Goal: Task Accomplishment & Management: Use online tool/utility

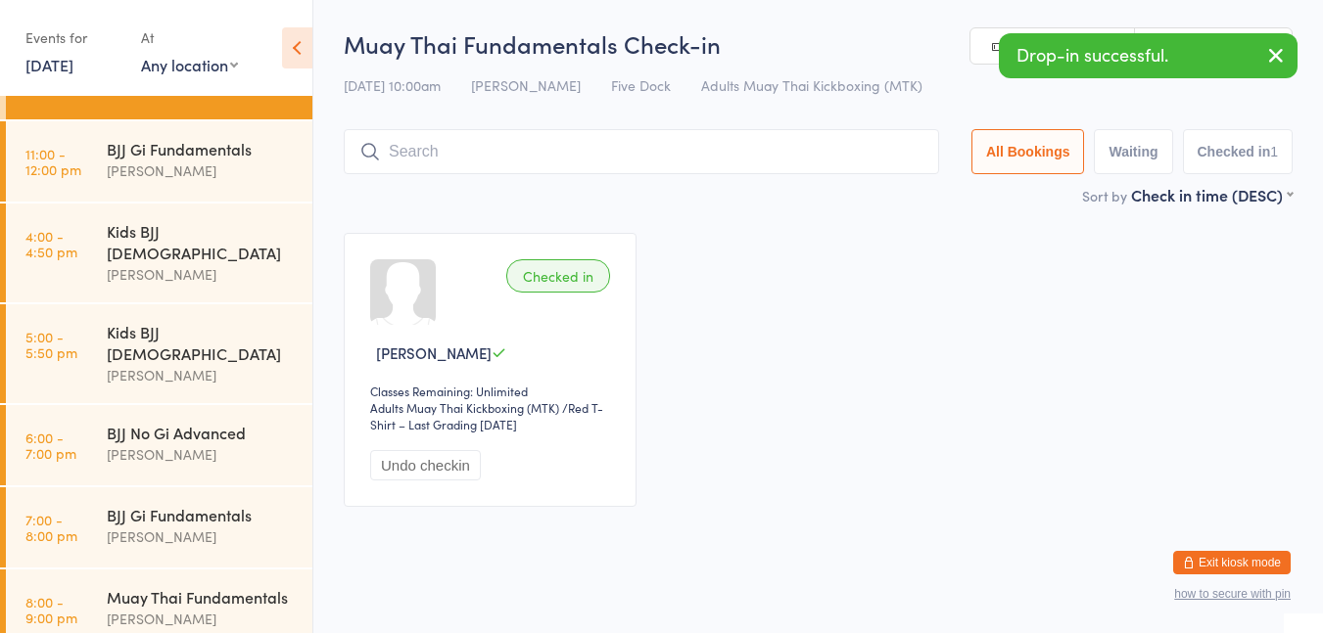
scroll to position [69, 0]
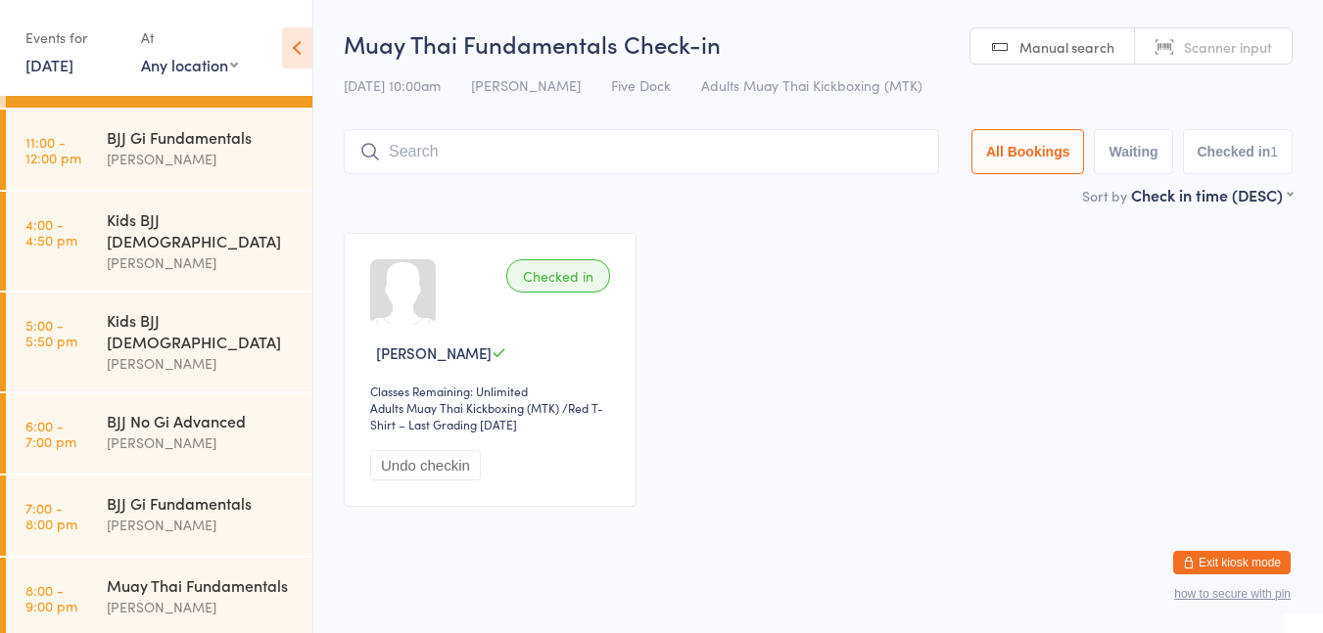
click at [210, 170] on div "[PERSON_NAME]" at bounding box center [201, 159] width 189 height 23
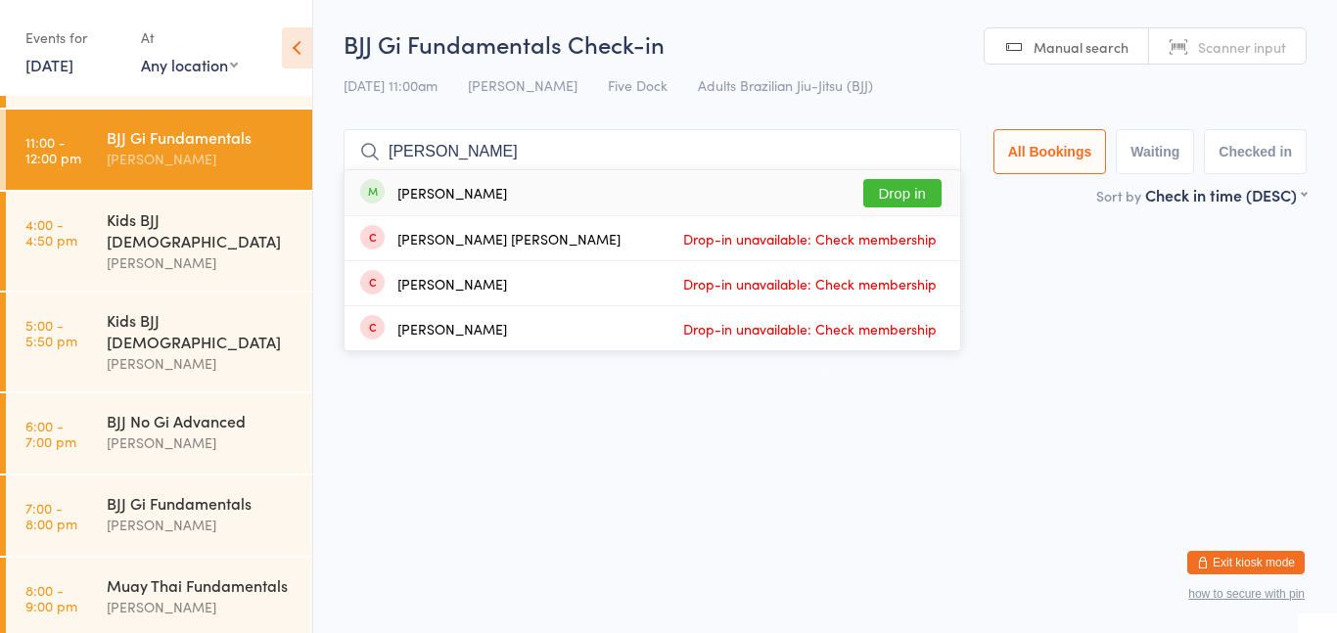
type input "[PERSON_NAME]"
click at [886, 195] on button "Drop in" at bounding box center [903, 193] width 78 height 28
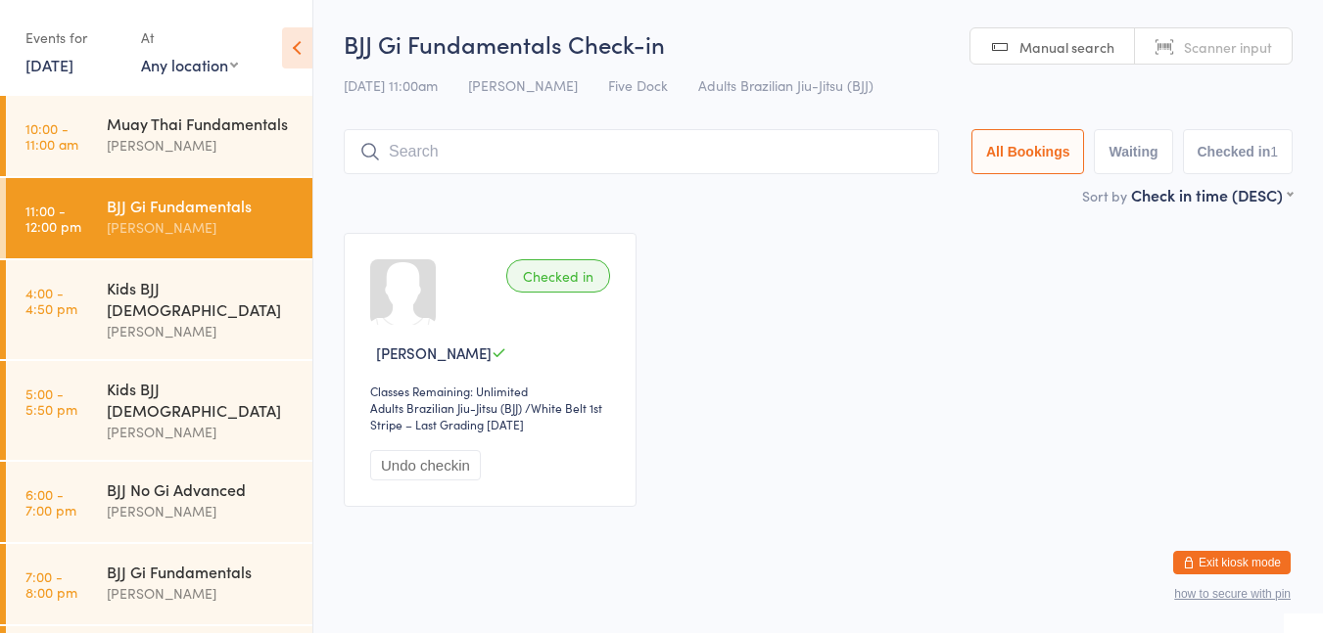
click at [170, 134] on div "Muay Thai Fundamentals" at bounding box center [201, 124] width 189 height 22
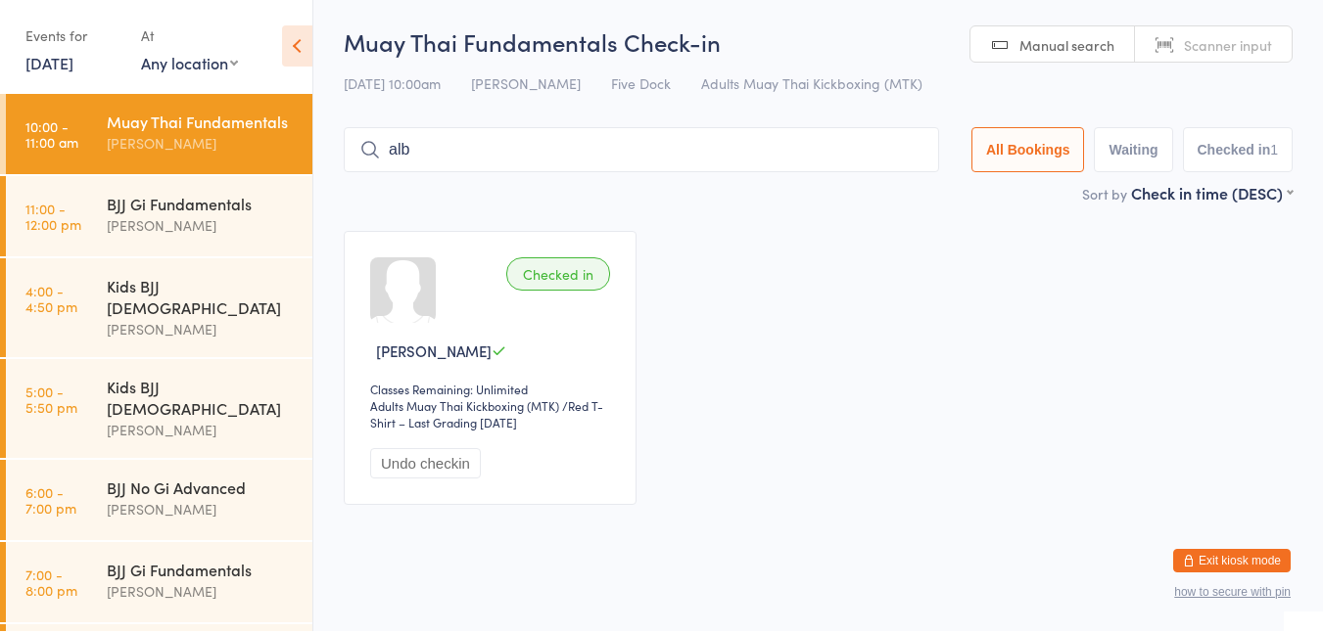
type input "[PERSON_NAME]"
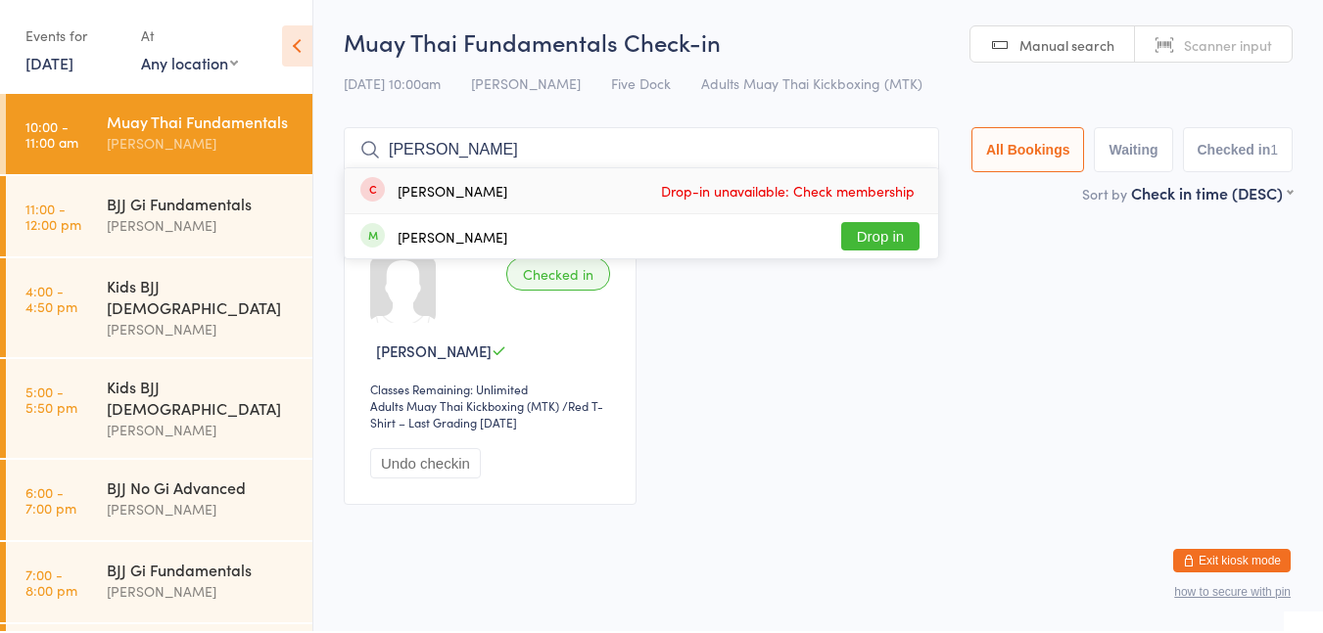
click at [892, 237] on button "Drop in" at bounding box center [880, 238] width 78 height 28
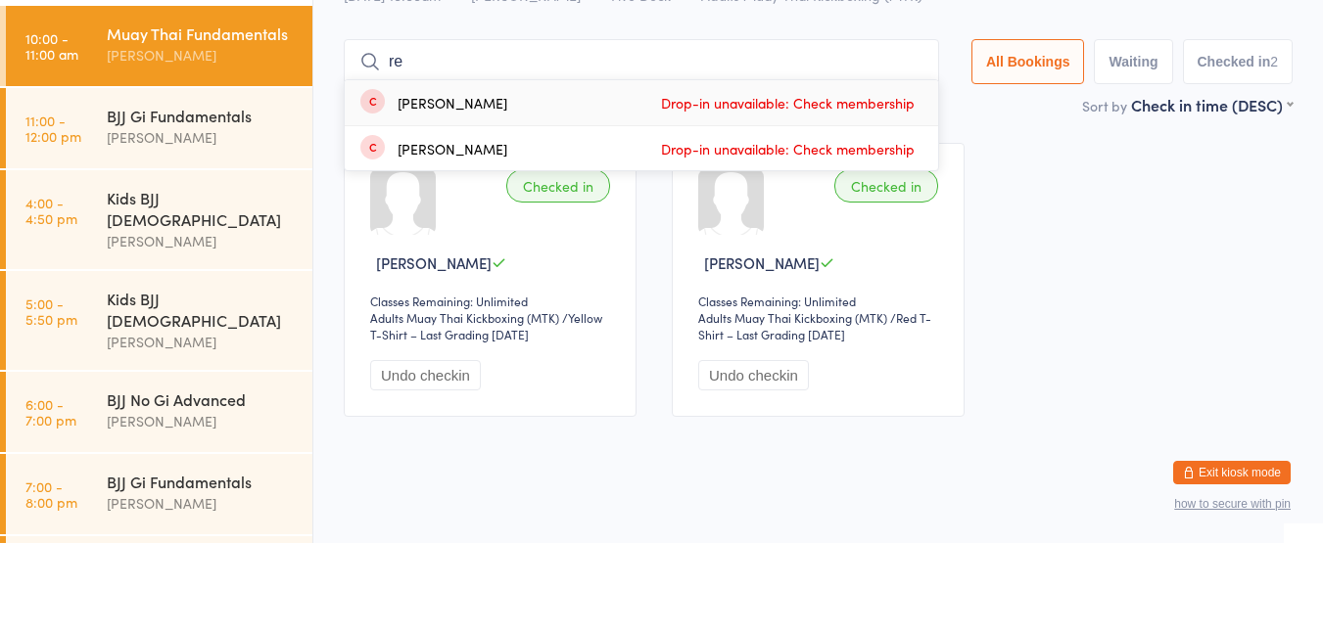
type input "r"
type input "c"
type input "reno"
click at [884, 197] on button "Drop in" at bounding box center [880, 193] width 78 height 28
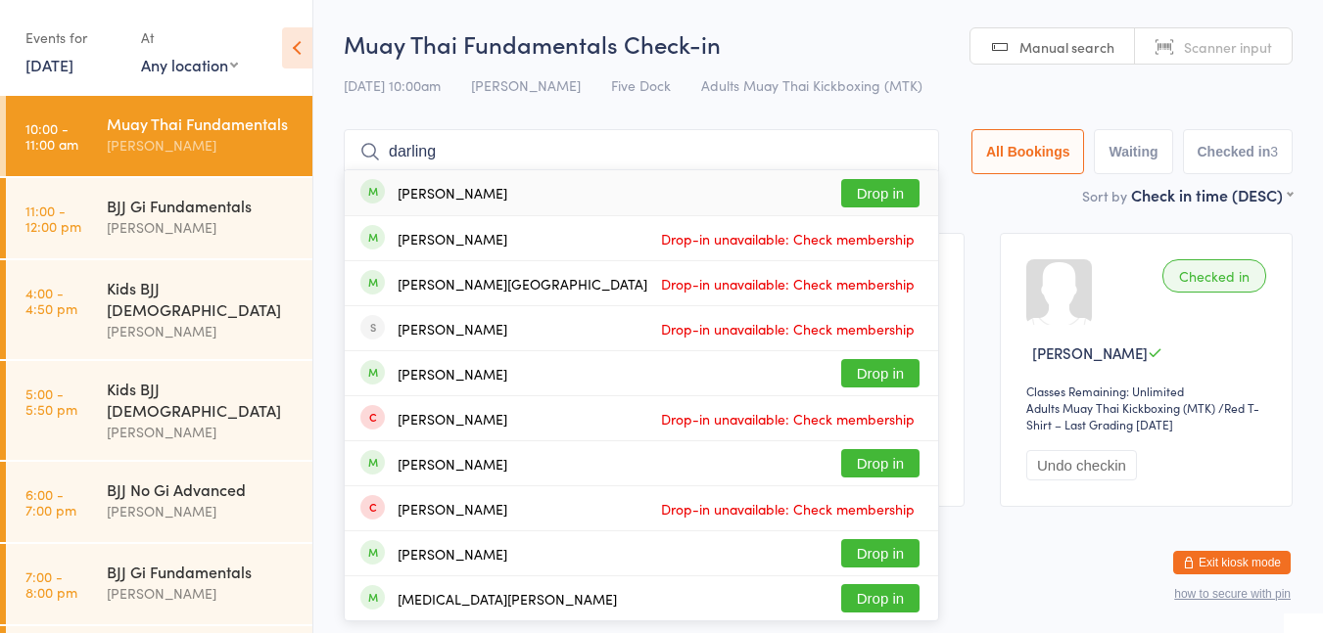
type input "darling"
click at [880, 200] on button "Drop in" at bounding box center [880, 193] width 78 height 28
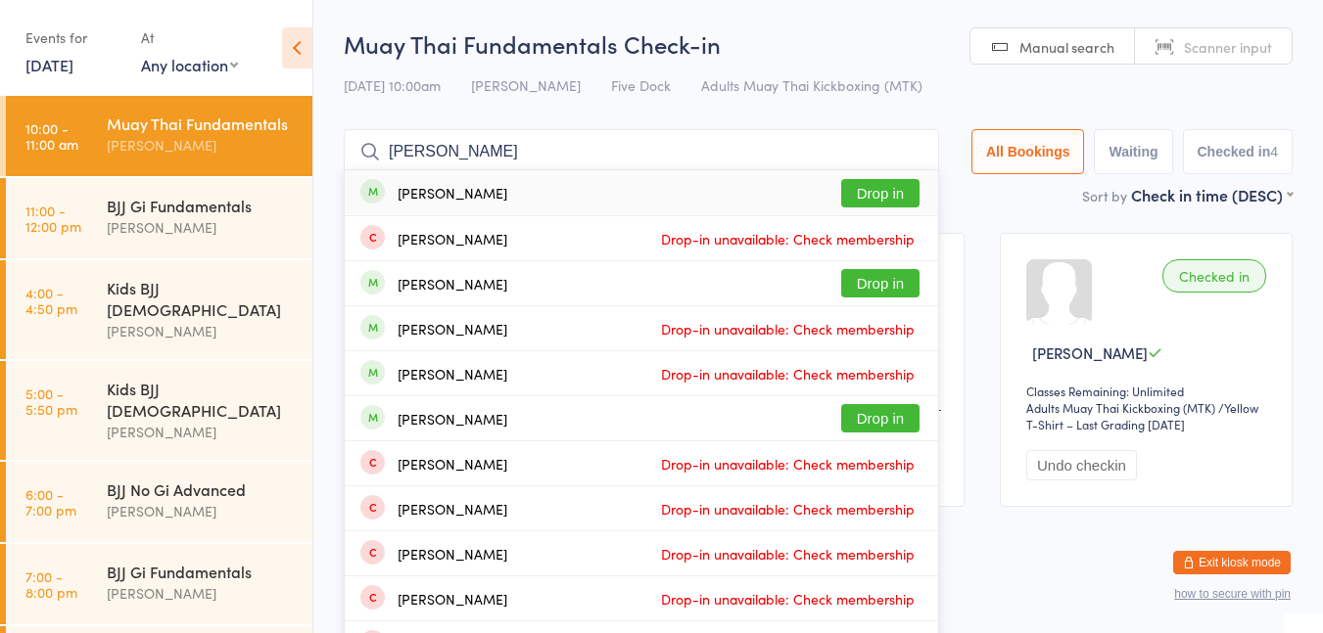
type input "[PERSON_NAME]"
click at [899, 192] on button "Drop in" at bounding box center [880, 193] width 78 height 28
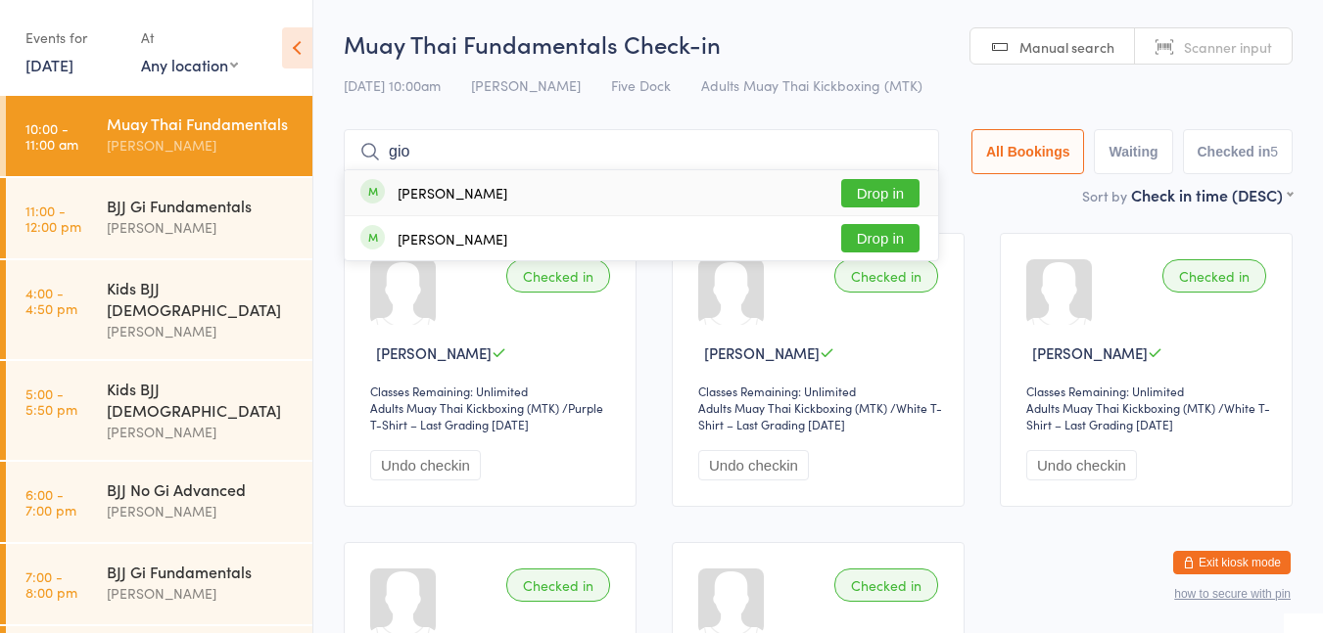
type input "gio"
click at [893, 194] on button "Drop in" at bounding box center [880, 193] width 78 height 28
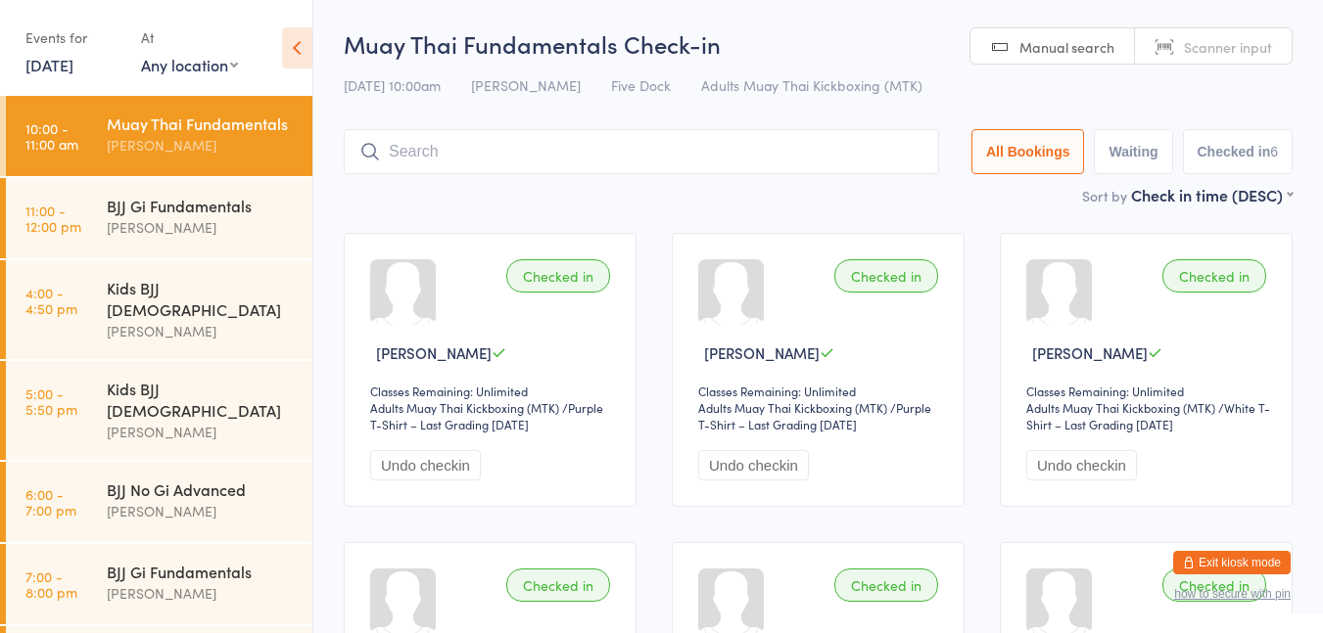
click at [833, 48] on h2 "Muay Thai Fundamentals Check-in" at bounding box center [818, 43] width 949 height 32
click at [772, 158] on input "search" at bounding box center [641, 151] width 595 height 45
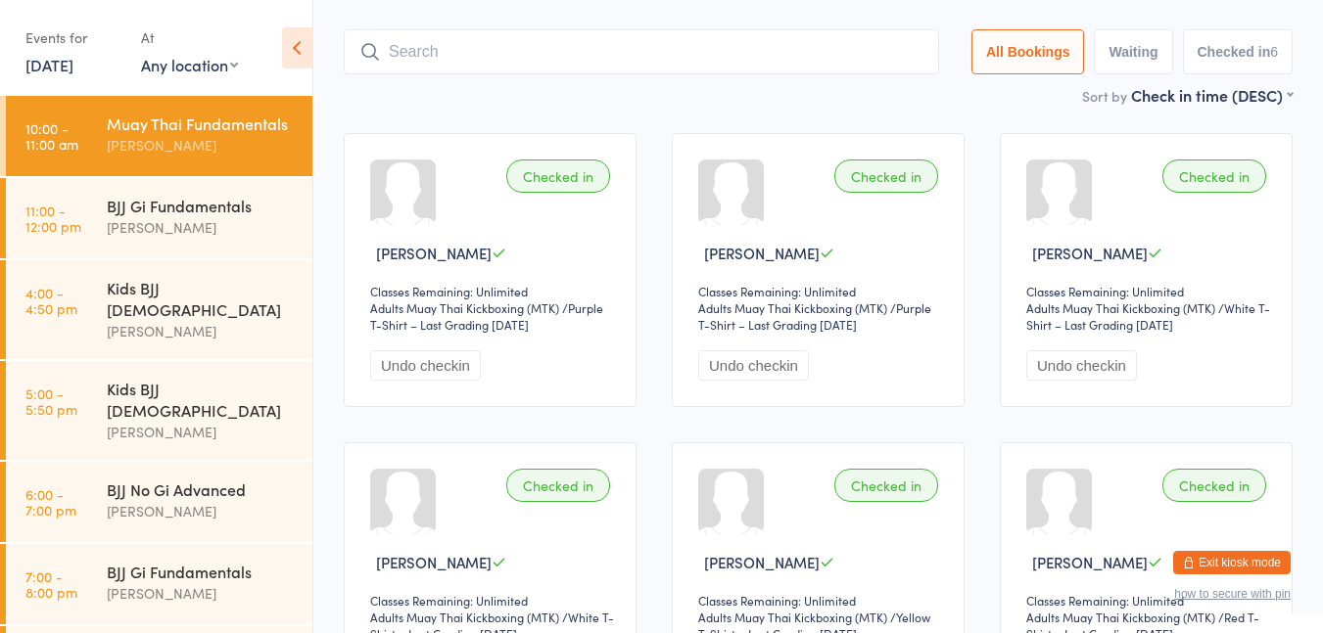
scroll to position [129, 0]
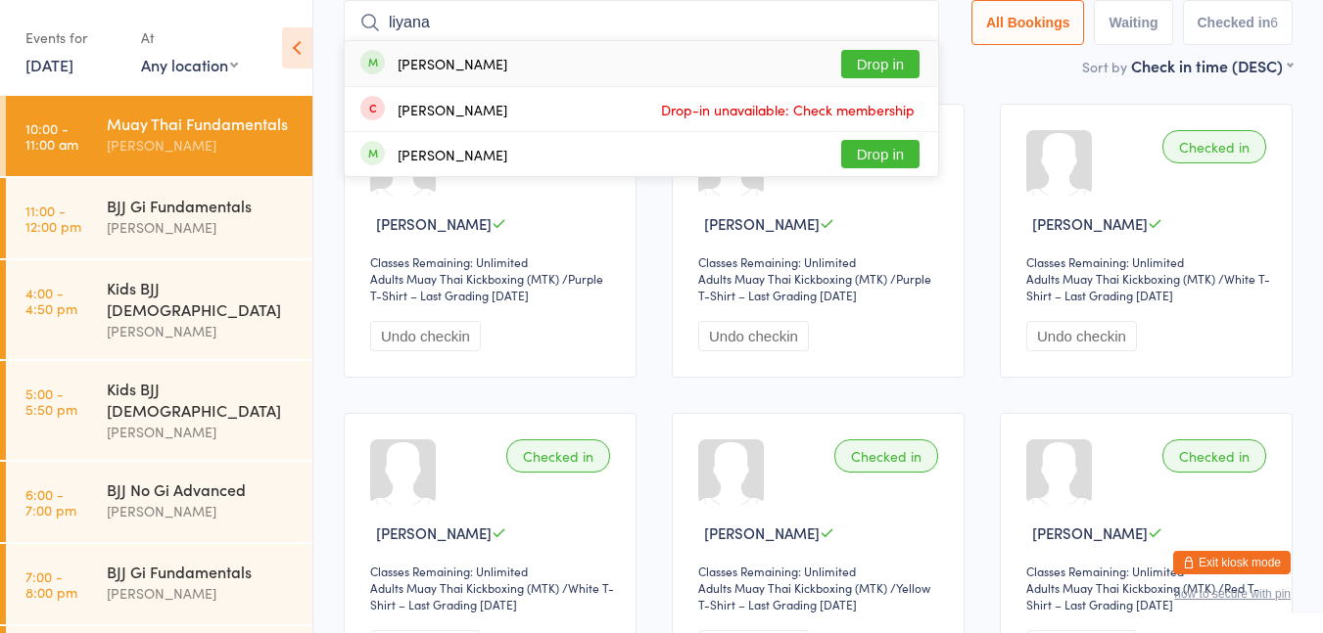
type input "liyana"
click at [893, 65] on button "Drop in" at bounding box center [880, 64] width 78 height 28
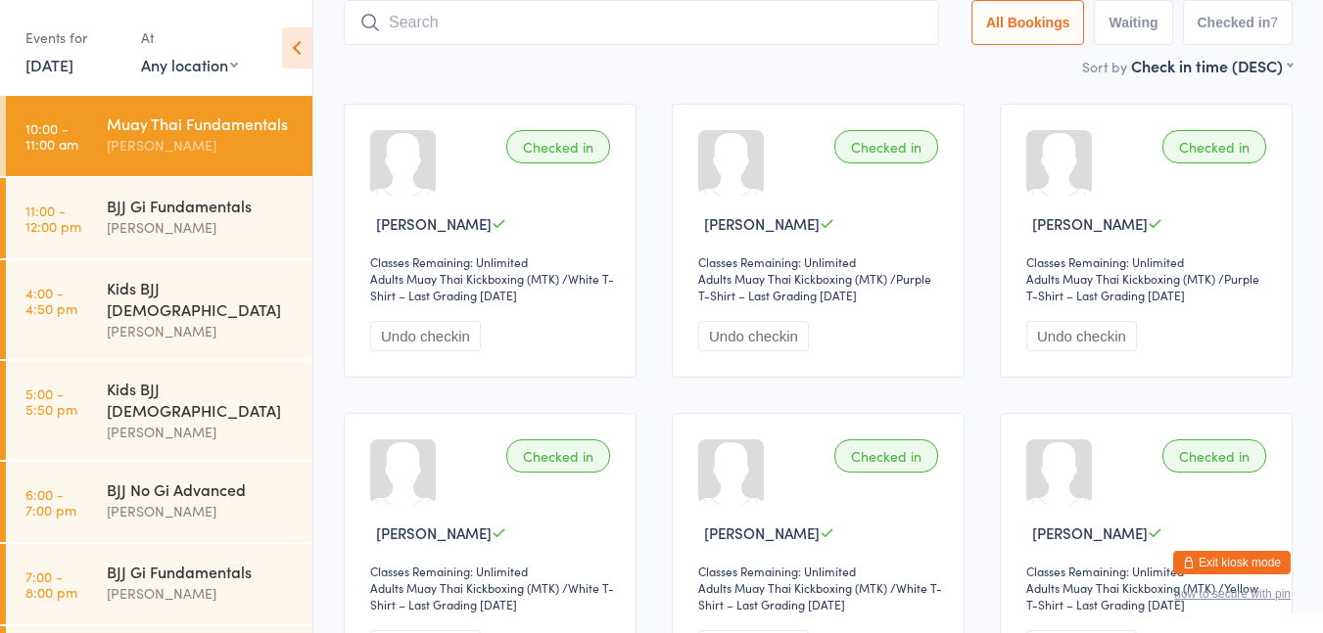
type input ","
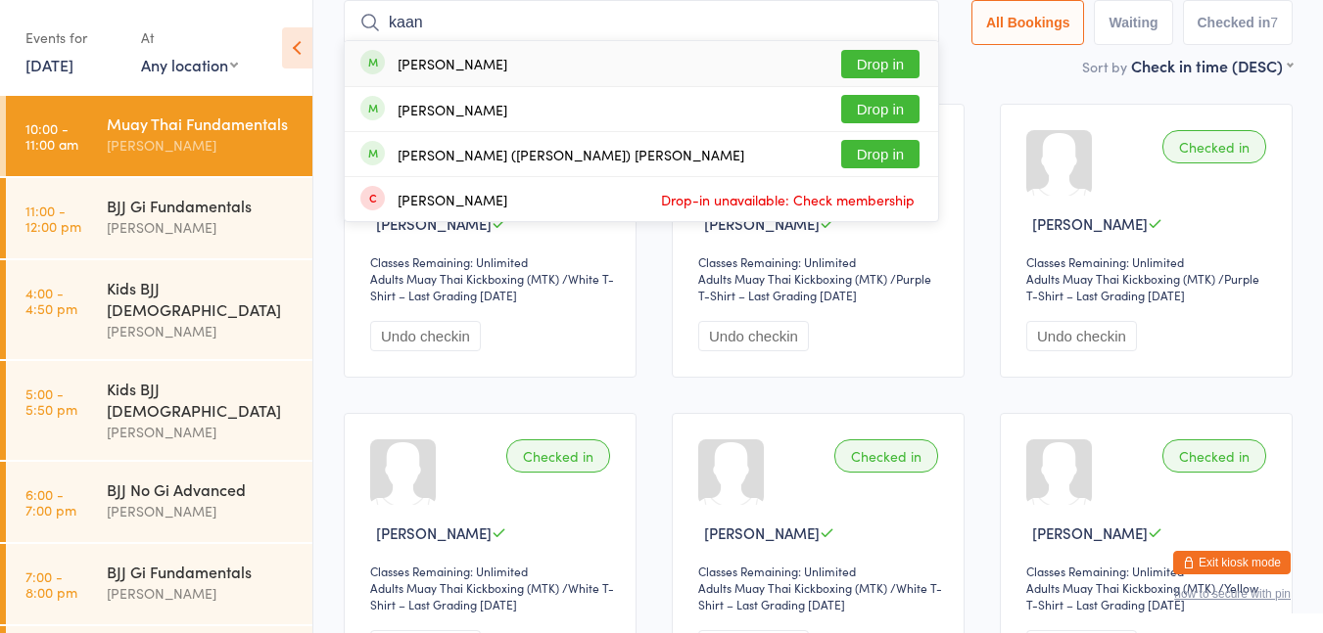
type input "kaan"
click at [882, 69] on button "Drop in" at bounding box center [880, 64] width 78 height 28
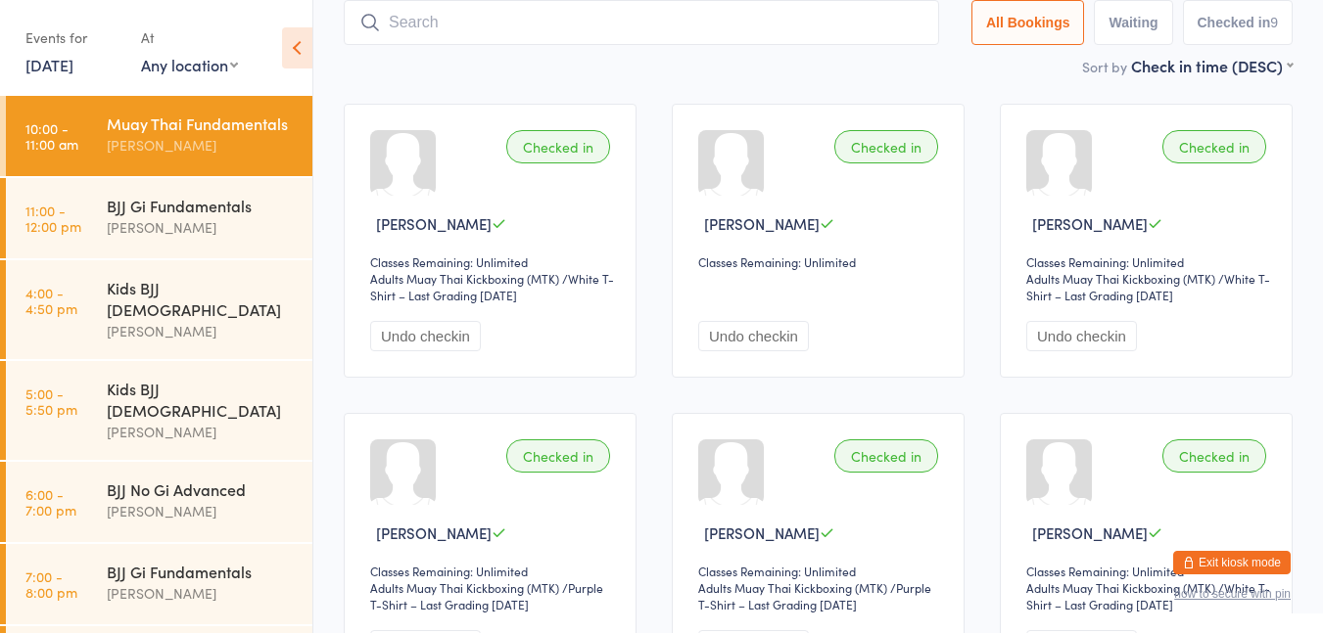
click at [705, 74] on div "Sort by Check in time (DESC) First name (ASC) First name (DESC) Last name (ASC)…" at bounding box center [818, 66] width 949 height 22
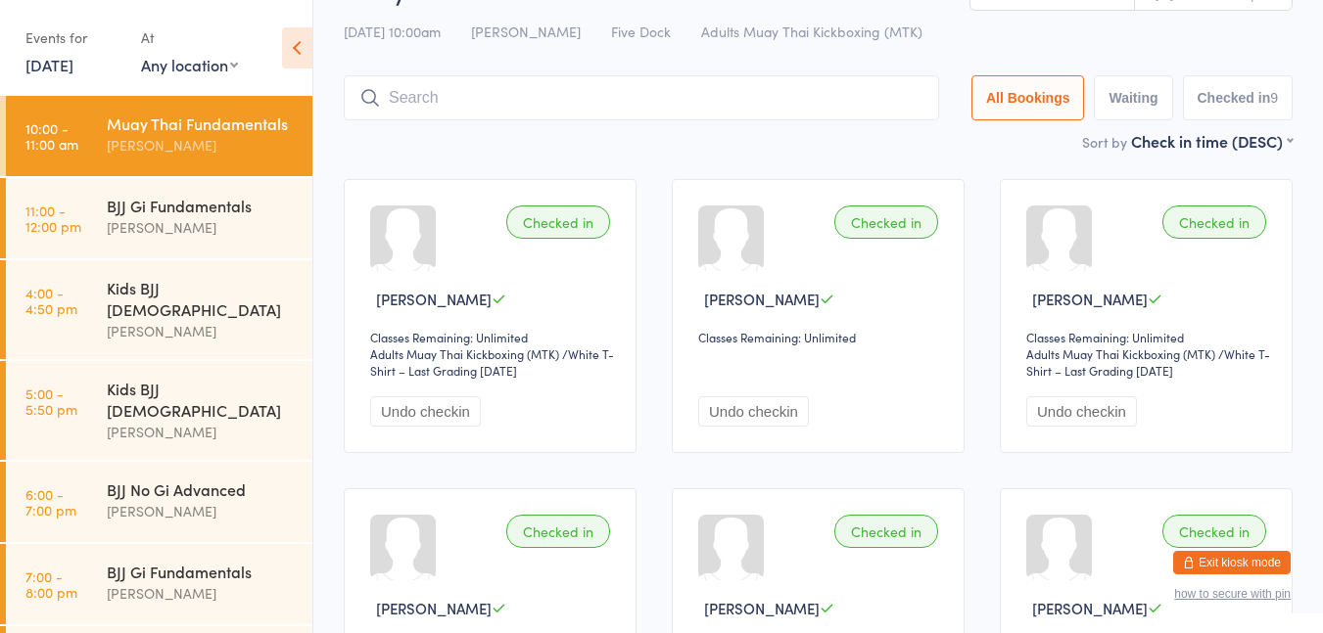
scroll to position [0, 0]
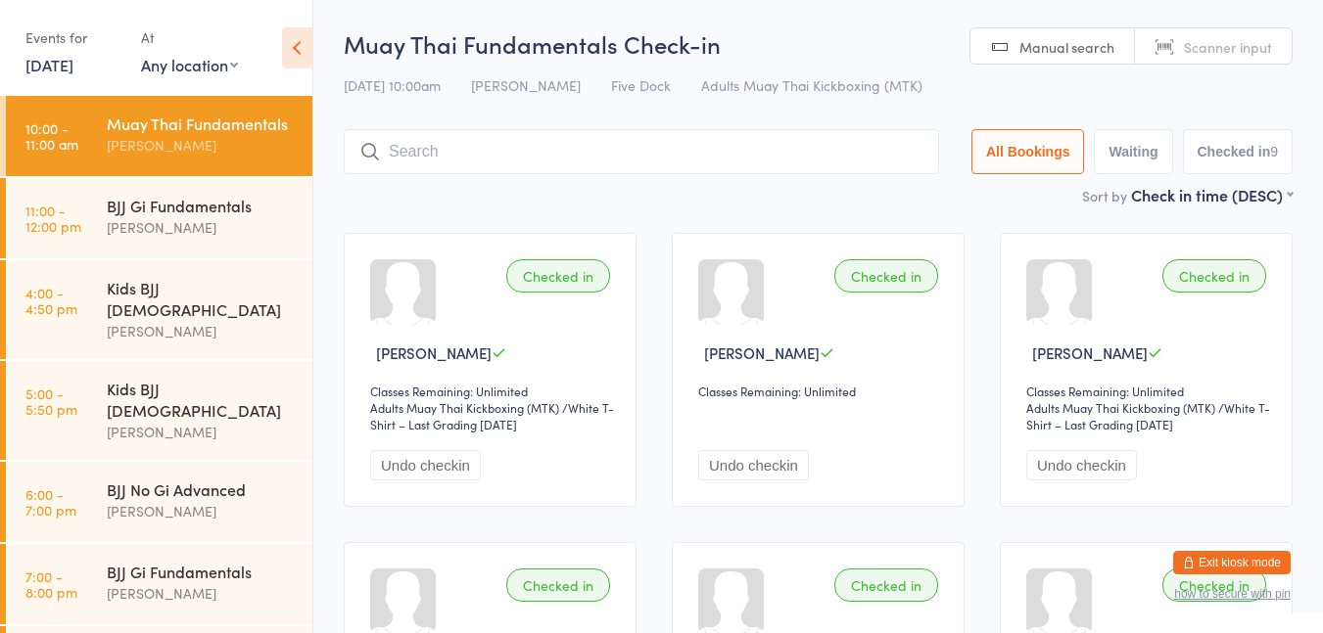
click at [895, 37] on h2 "Muay Thai Fundamentals Check-in" at bounding box center [818, 43] width 949 height 32
click at [171, 239] on div "[PERSON_NAME]" at bounding box center [201, 227] width 189 height 23
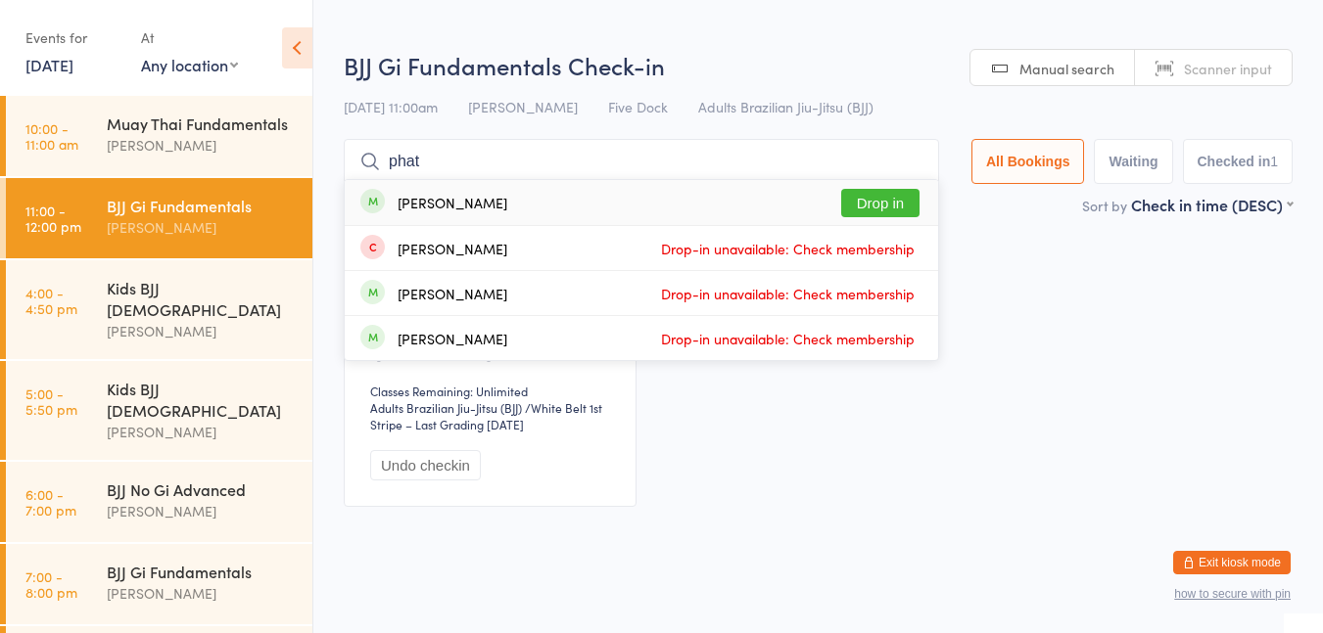
type input "phat"
click at [878, 205] on button "Drop in" at bounding box center [880, 203] width 78 height 28
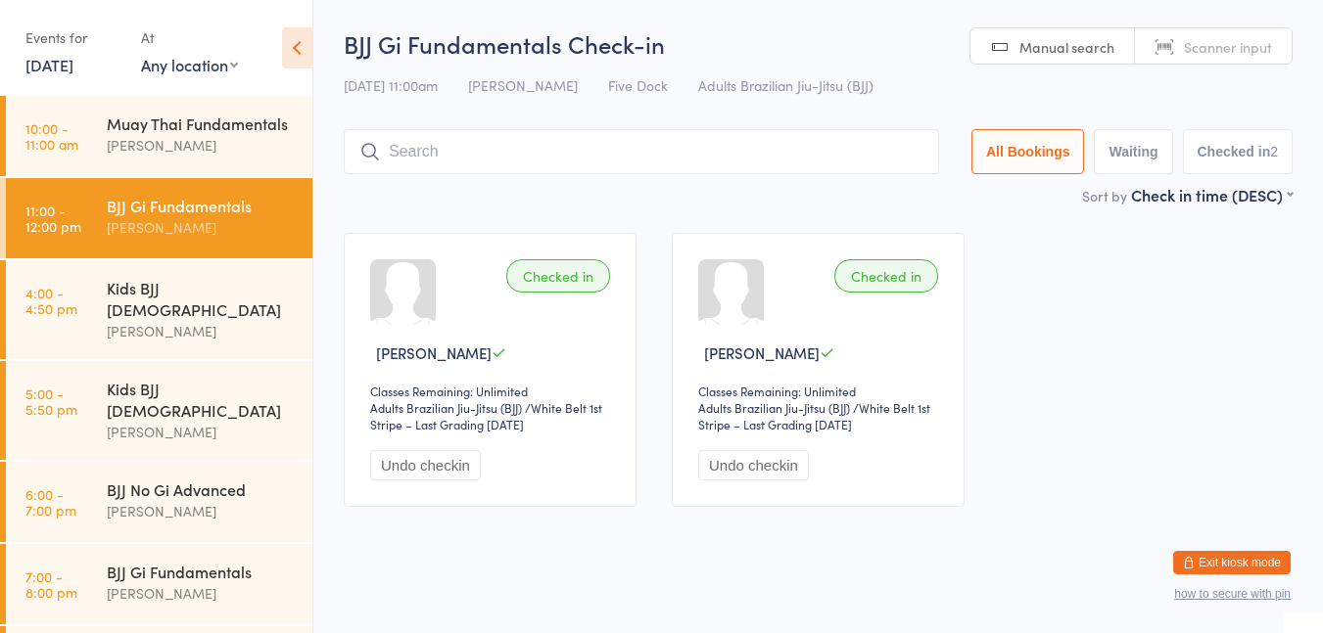
click at [813, 59] on h2 "BJJ Gi Fundamentals Check-in" at bounding box center [818, 43] width 949 height 32
click at [803, 38] on h2 "BJJ Gi Fundamentals Check-in" at bounding box center [818, 43] width 949 height 32
click at [466, 147] on input "search" at bounding box center [641, 151] width 595 height 45
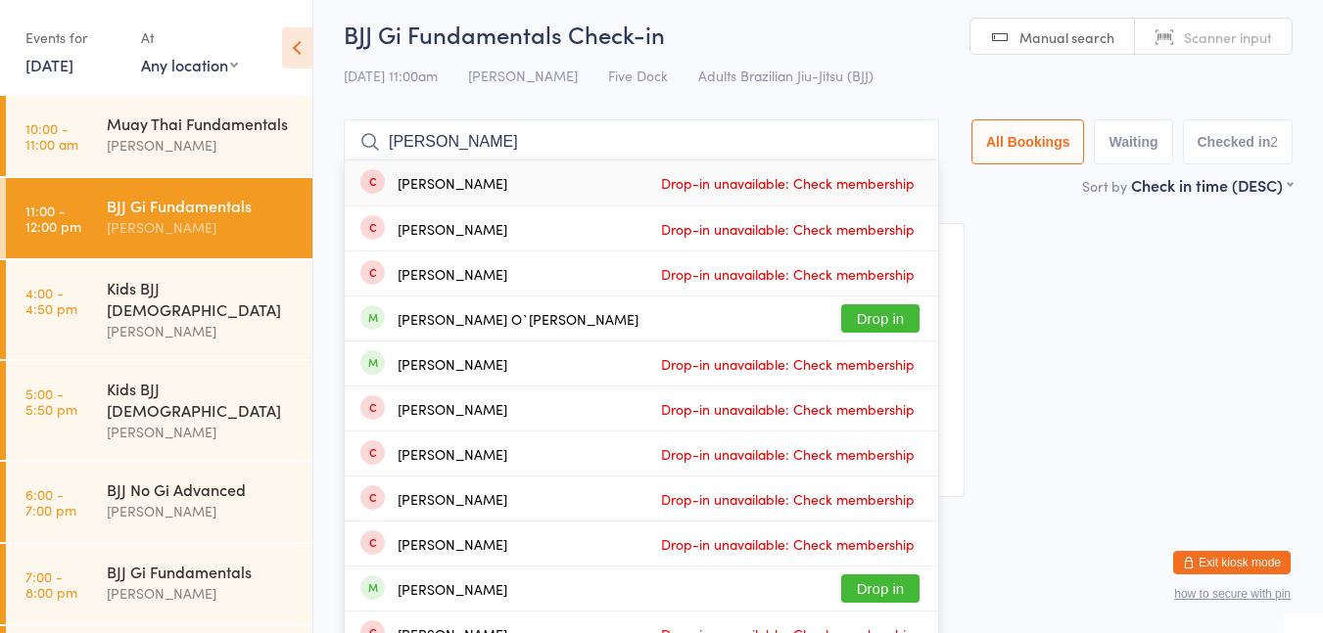
type input "[PERSON_NAME]"
click at [889, 318] on button "Drop in" at bounding box center [880, 318] width 78 height 28
